Goal: Information Seeking & Learning: Learn about a topic

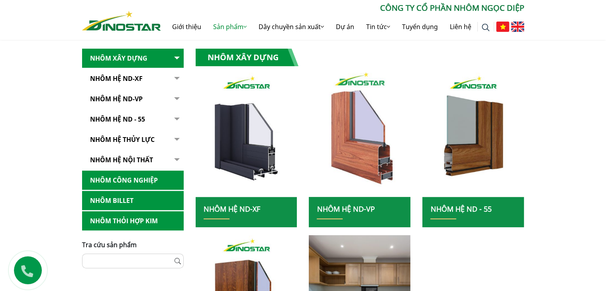
scroll to position [154, 0]
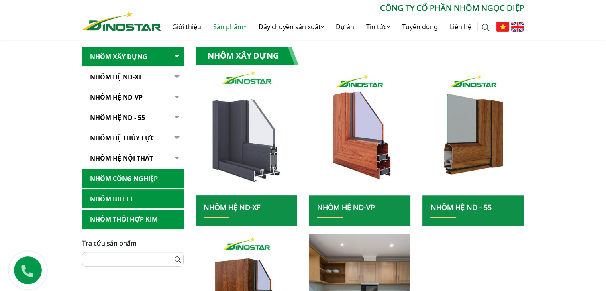
click at [273, 136] on img at bounding box center [246, 133] width 109 height 133
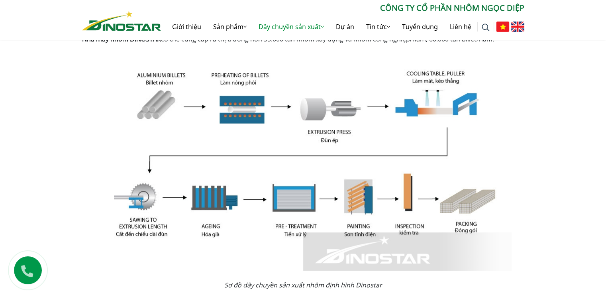
scroll to position [226, 0]
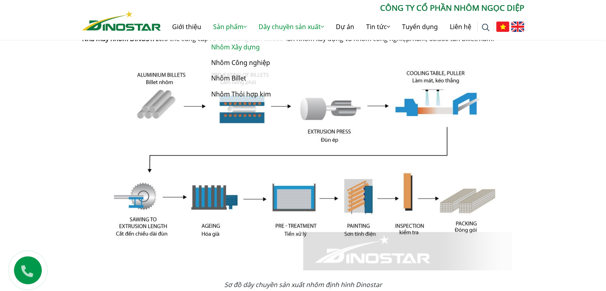
click at [225, 50] on link "Nhôm Xây dựng" at bounding box center [247, 47] width 80 height 16
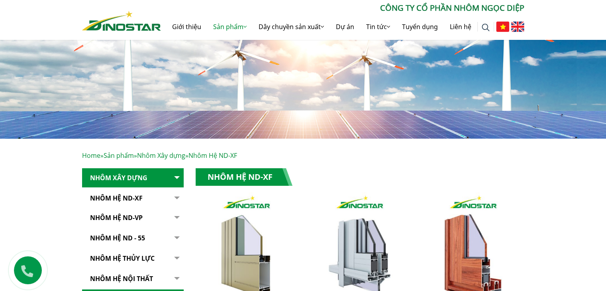
scroll to position [39, 0]
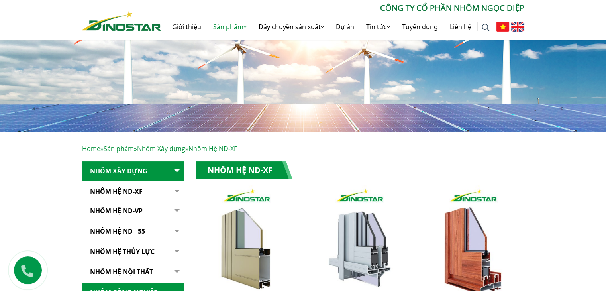
click at [133, 189] on link "Nhôm Hệ ND-XF" at bounding box center [133, 192] width 102 height 20
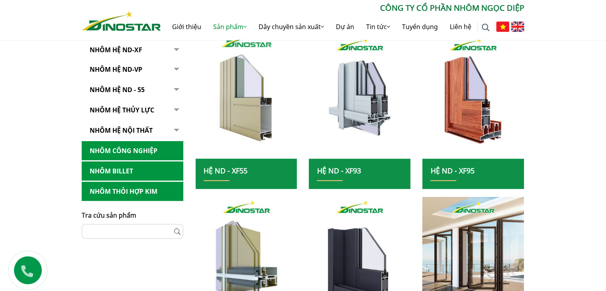
scroll to position [191, 0]
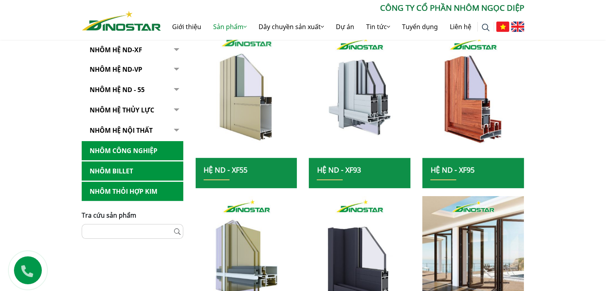
click at [257, 132] on img at bounding box center [246, 95] width 109 height 133
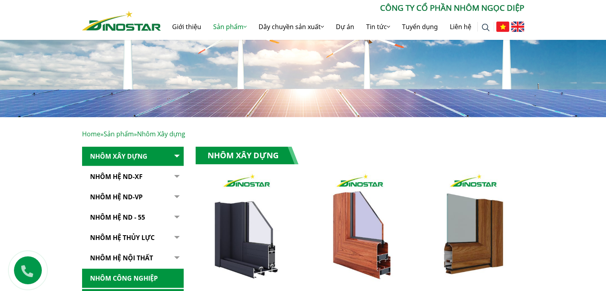
scroll to position [57, 0]
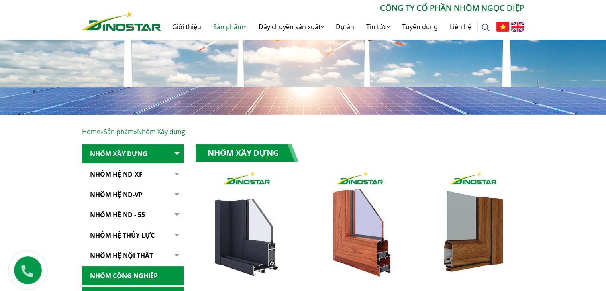
click at [142, 170] on link "Nhôm Hệ ND-XF" at bounding box center [133, 175] width 102 height 20
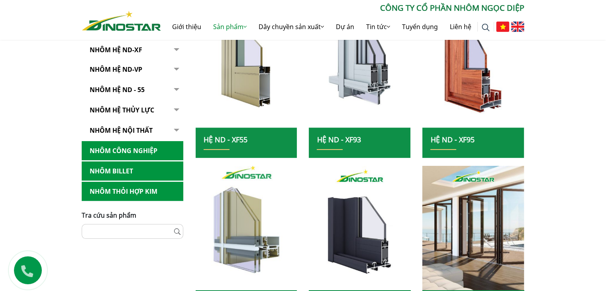
scroll to position [222, 0]
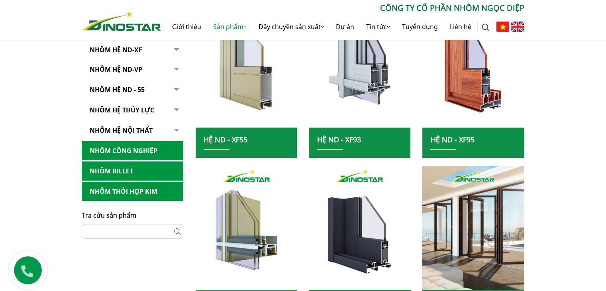
click at [228, 98] on img at bounding box center [246, 65] width 109 height 133
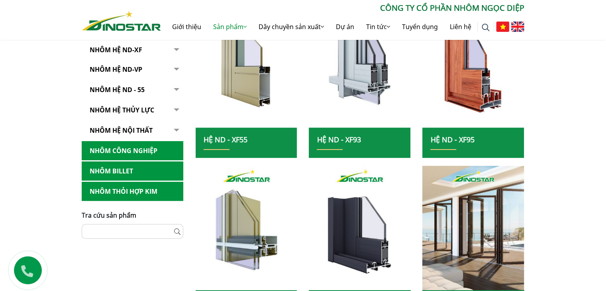
click at [223, 135] on link "Hệ ND - XF55" at bounding box center [226, 140] width 44 height 10
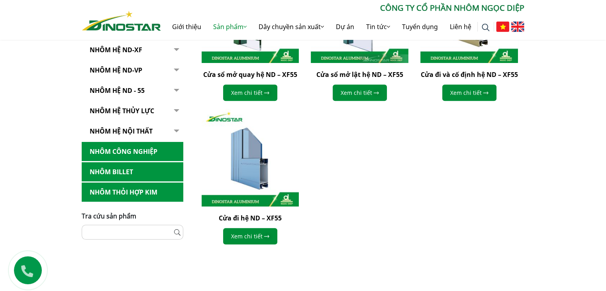
scroll to position [307, 0]
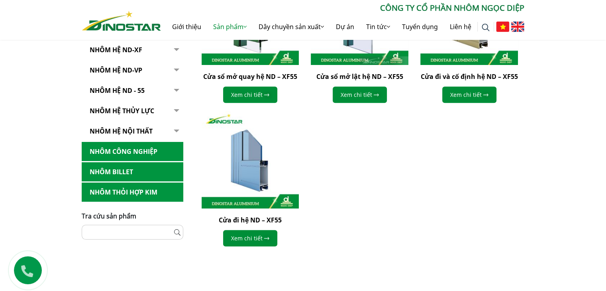
click at [136, 228] on input "text" at bounding box center [133, 232] width 102 height 15
type input "**********"
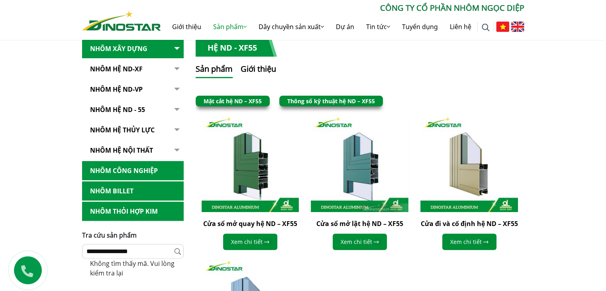
scroll to position [159, 0]
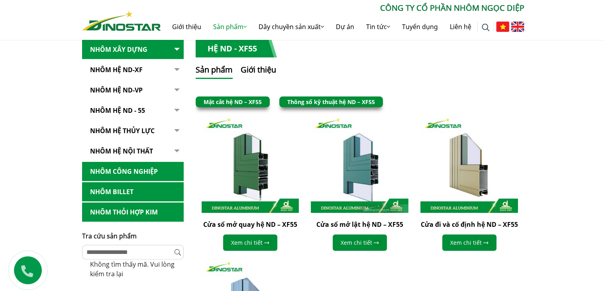
click at [334, 98] on link "Thông số kỹ thuật hệ ND – XF55" at bounding box center [331, 102] width 88 height 8
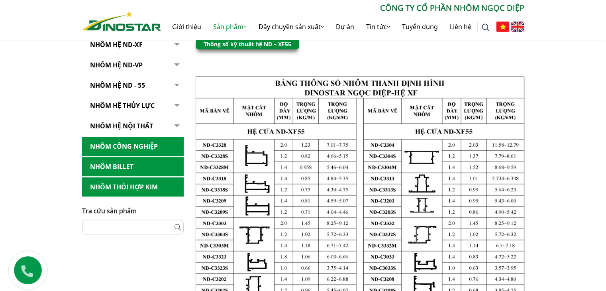
scroll to position [185, 0]
drag, startPoint x: 195, startPoint y: 76, endPoint x: 217, endPoint y: 85, distance: 23.8
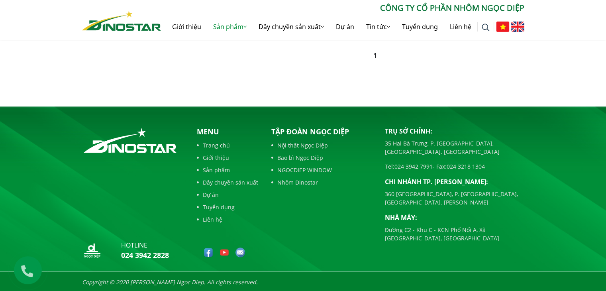
scroll to position [677, 0]
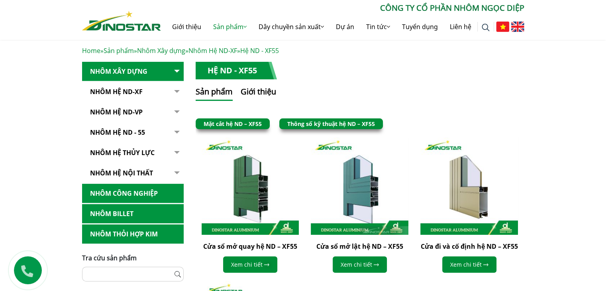
scroll to position [137, 0]
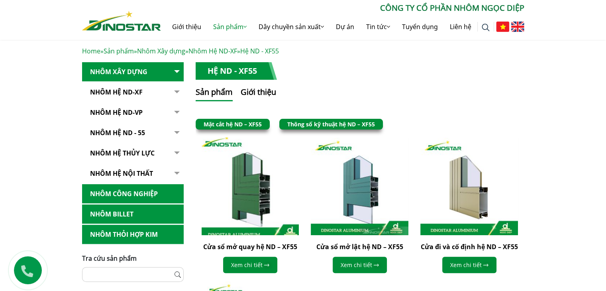
click at [244, 159] on img at bounding box center [249, 186] width 107 height 107
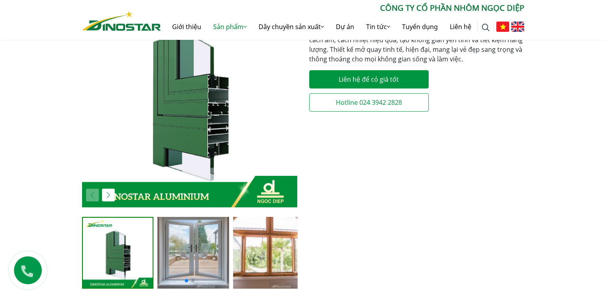
scroll to position [206, 0]
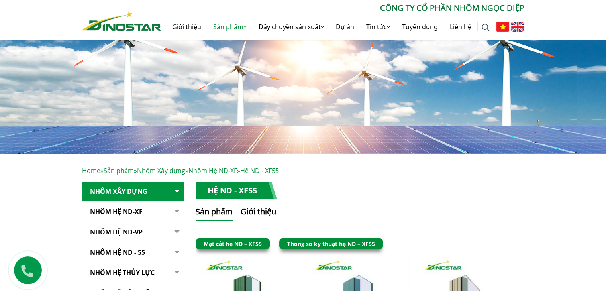
scroll to position [16, 0]
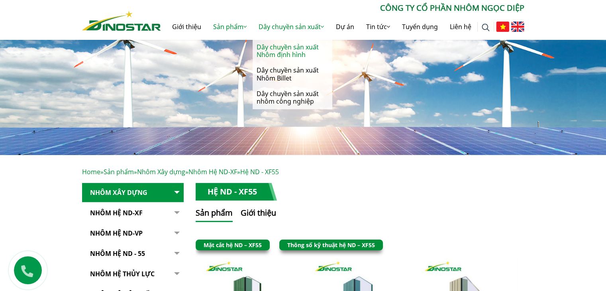
click at [316, 50] on link "Dây chuyền sản xuất Nhôm định hình" at bounding box center [293, 50] width 80 height 23
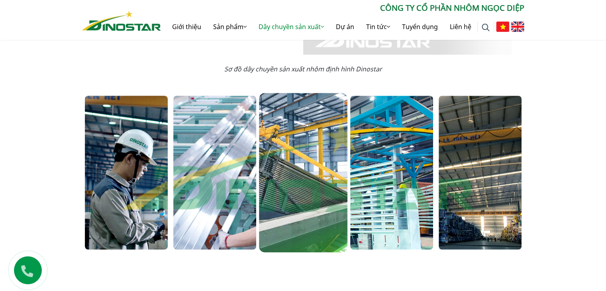
scroll to position [442, 0]
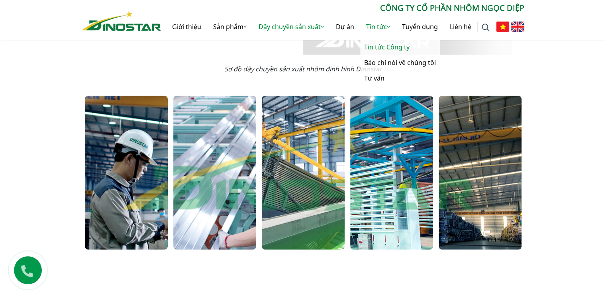
click at [385, 48] on link "Tin tức Công ty" at bounding box center [400, 47] width 80 height 16
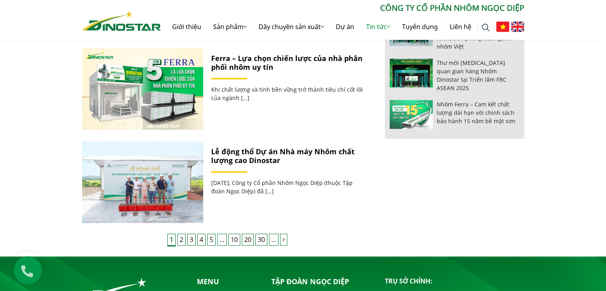
scroll to position [747, 0]
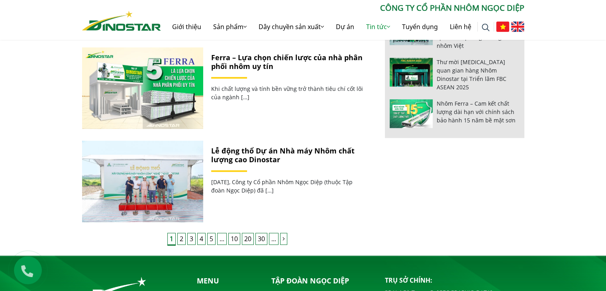
click at [284, 236] on icon "Trang sau" at bounding box center [284, 239] width 2 height 6
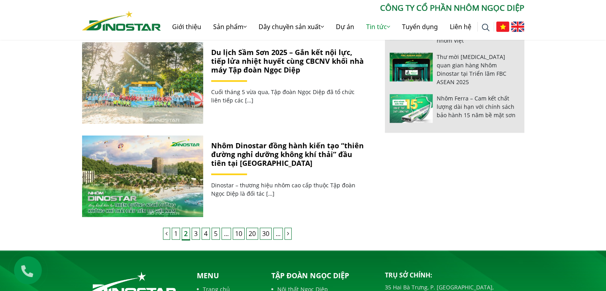
scroll to position [752, 0]
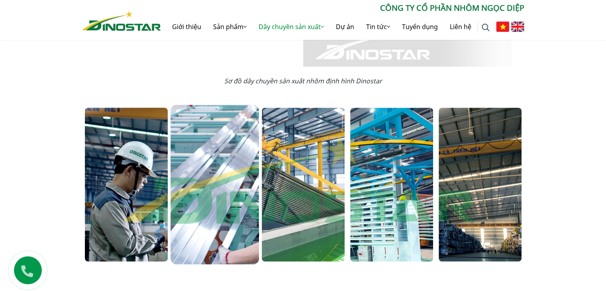
scroll to position [411, 0]
